Goal: Find specific page/section

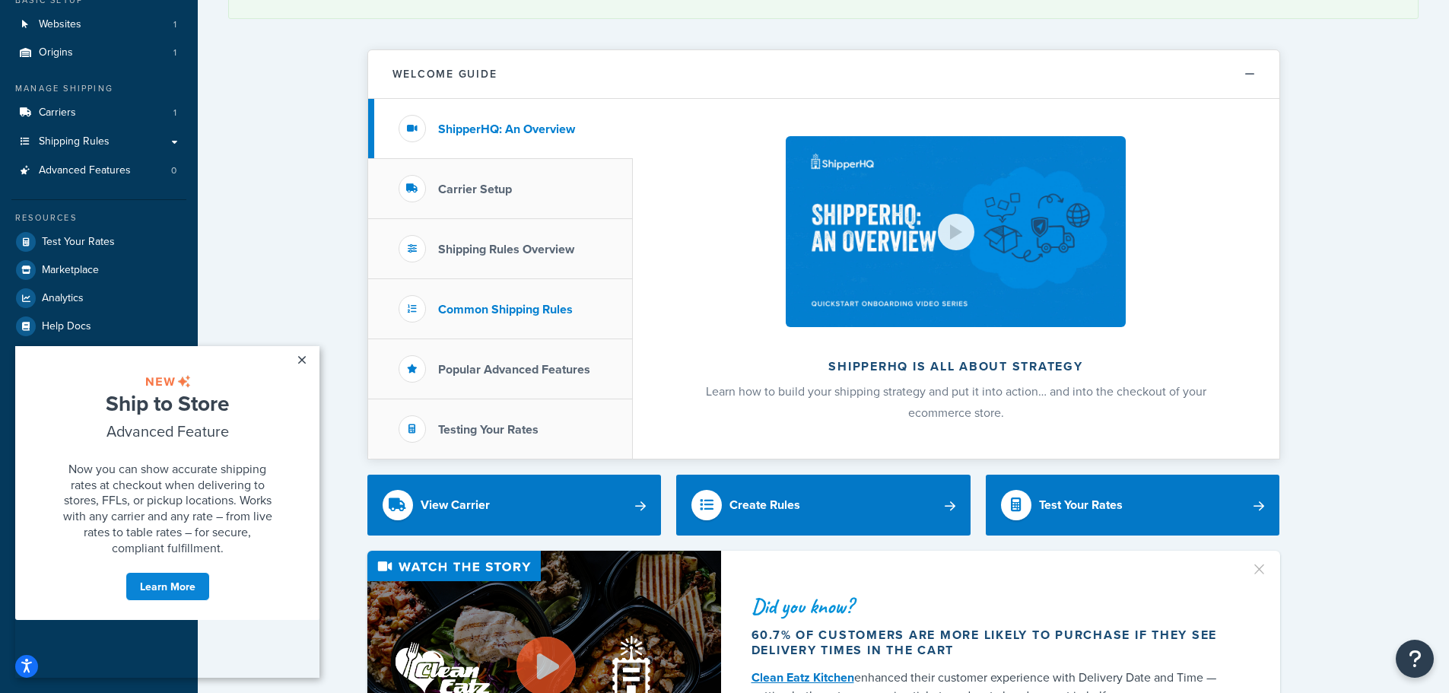
scroll to position [76, 0]
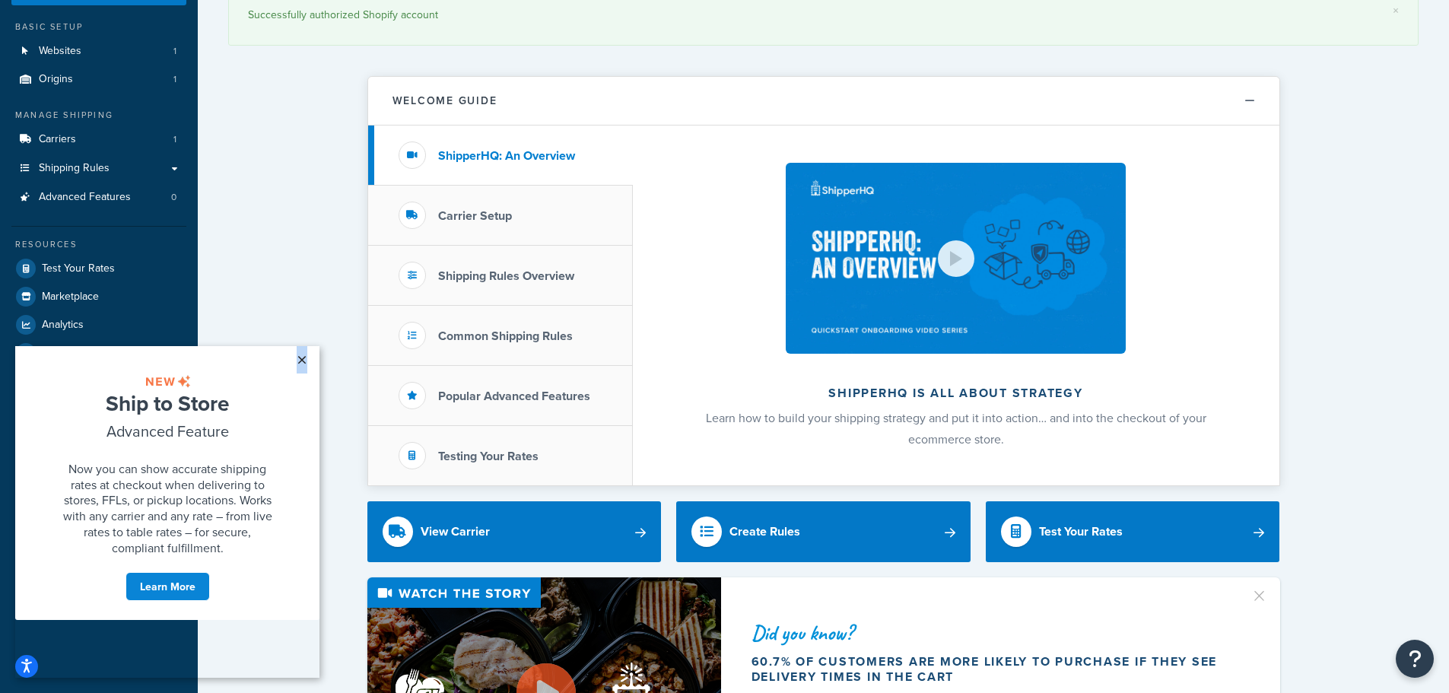
click at [302, 359] on link "×" at bounding box center [301, 359] width 27 height 27
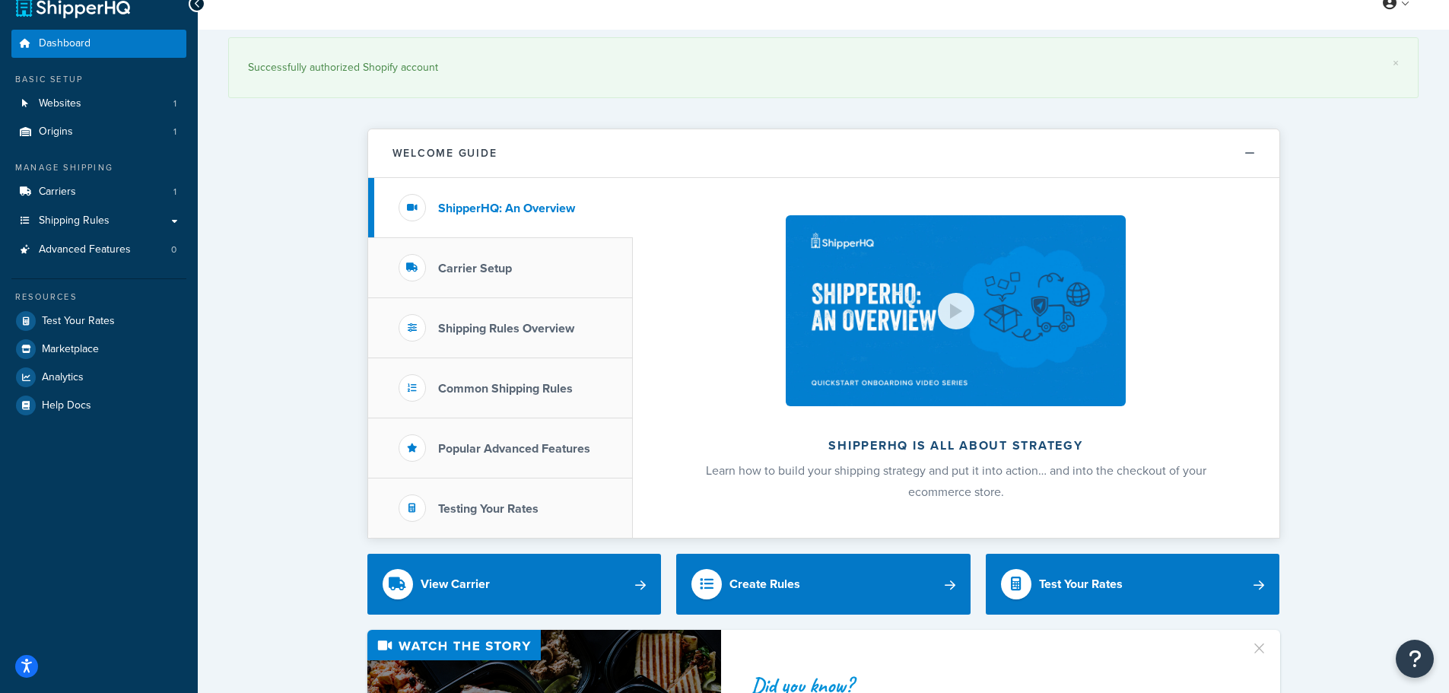
scroll to position [0, 0]
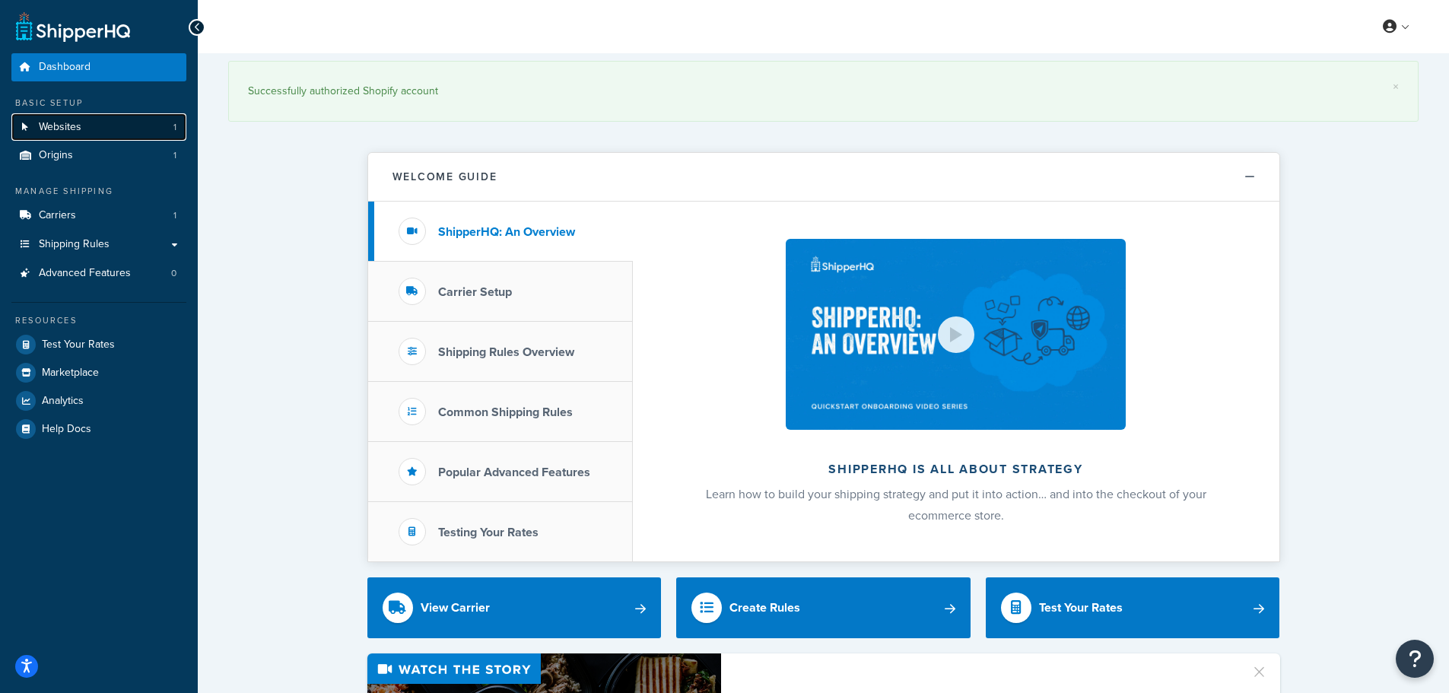
click at [36, 119] on link "Websites 1" at bounding box center [98, 127] width 175 height 28
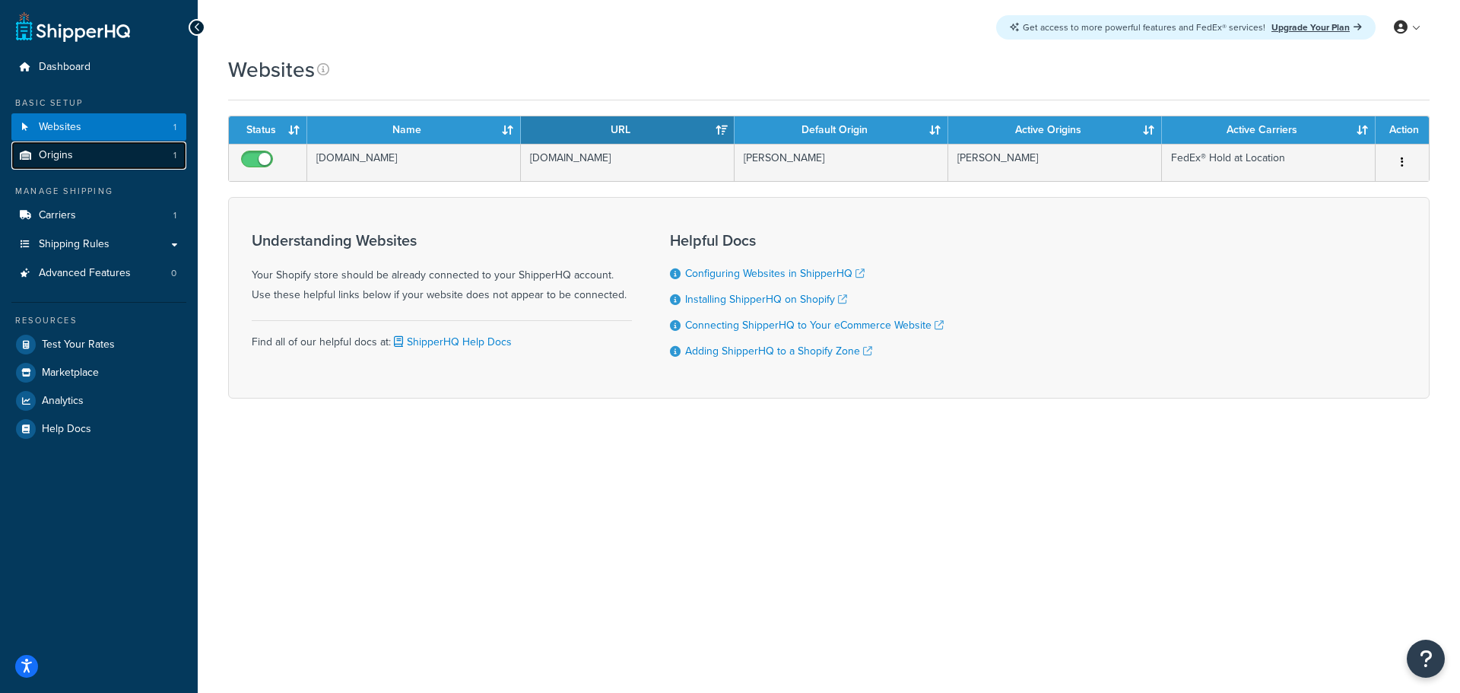
click at [52, 158] on span "Origins" at bounding box center [56, 155] width 34 height 13
